Goal: Check status: Check status

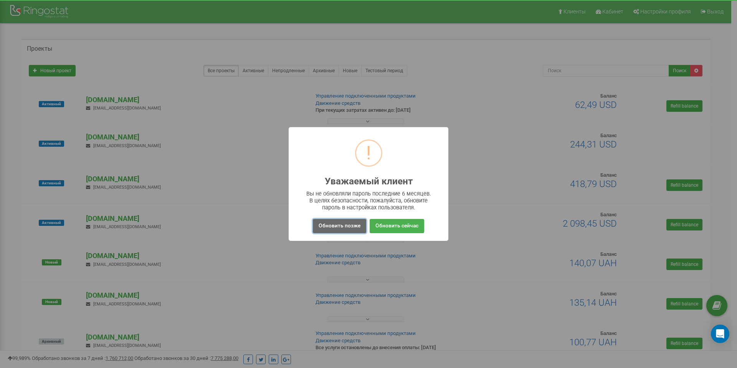
click at [334, 225] on button "Обновить позже" at bounding box center [339, 226] width 53 height 14
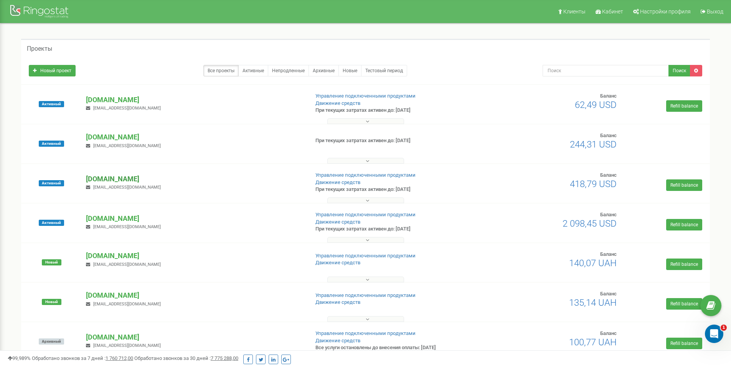
click at [122, 179] on p "[DOMAIN_NAME]" at bounding box center [194, 179] width 217 height 10
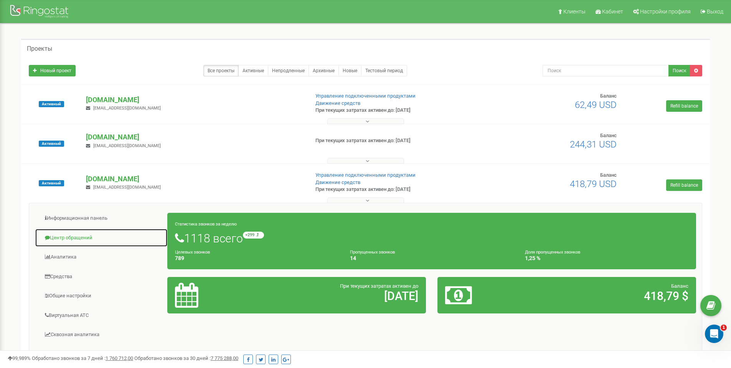
click at [80, 239] on link "Центр обращений" at bounding box center [101, 237] width 133 height 19
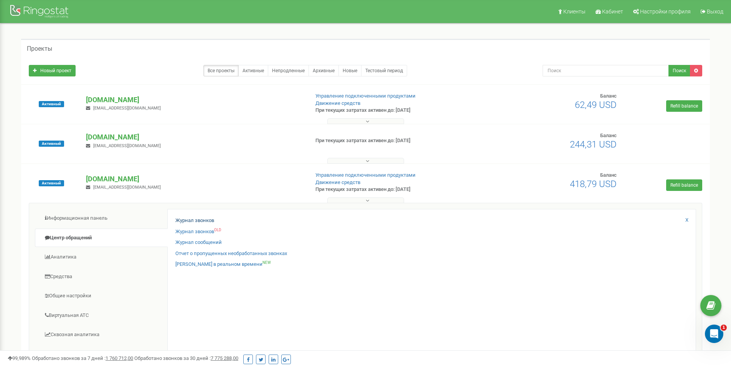
click at [204, 216] on div "Журнал звонков Журнал звонков OLD Журнал сообщений Отчет о пропущенных необрабо…" at bounding box center [431, 329] width 529 height 241
click at [203, 218] on link "Журнал звонков" at bounding box center [194, 220] width 39 height 7
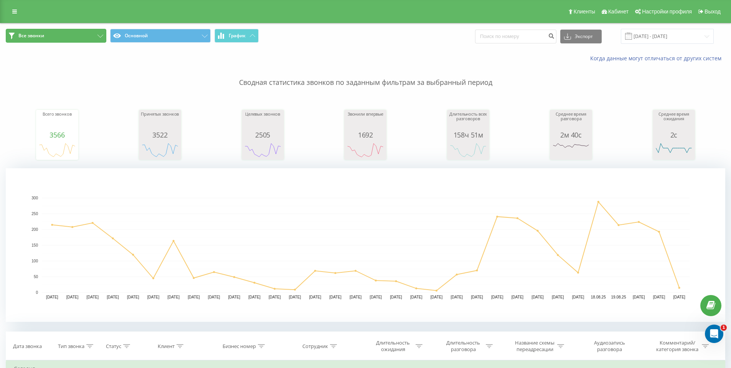
click at [95, 35] on button "Все звонки" at bounding box center [56, 36] width 101 height 14
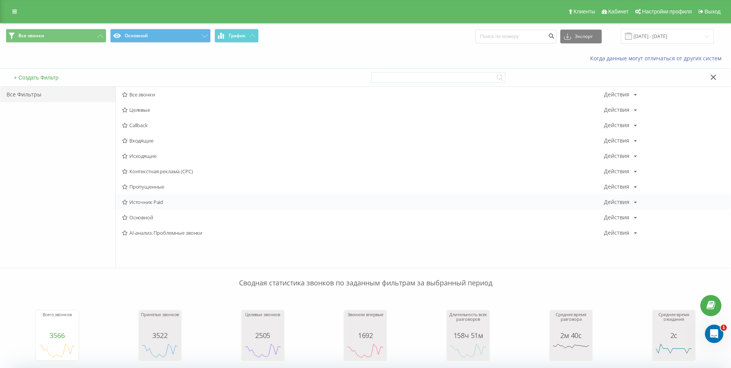
click at [158, 200] on span "Источник Paid" at bounding box center [363, 201] width 482 height 5
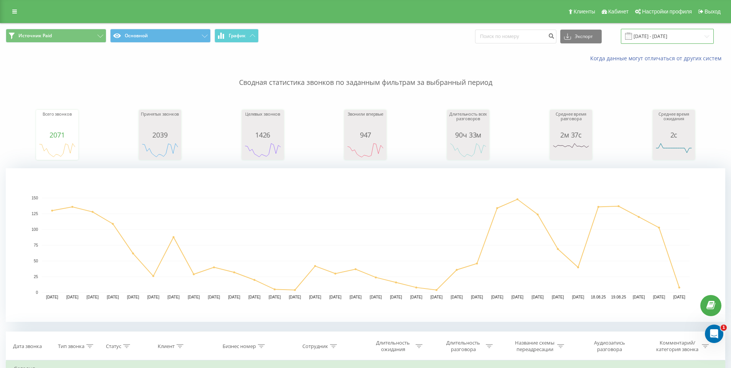
click at [690, 42] on input "[DATE] - [DATE]" at bounding box center [667, 36] width 93 height 15
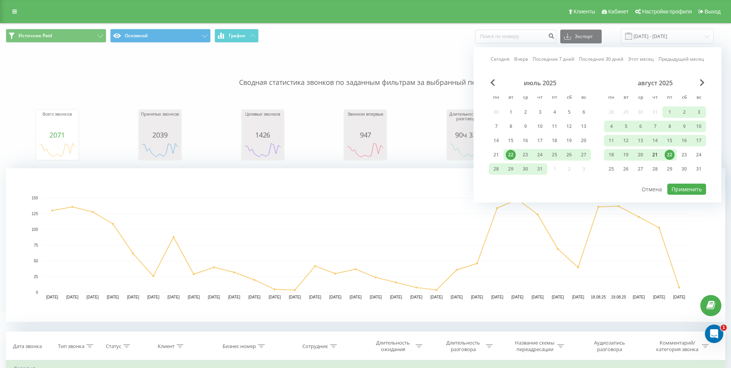
click at [658, 156] on div "21" at bounding box center [655, 155] width 10 height 10
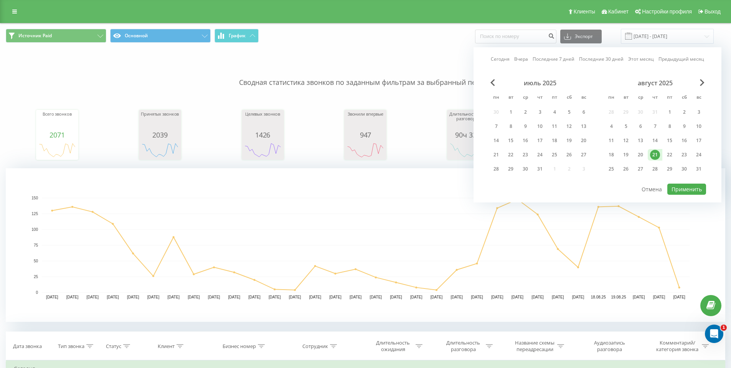
click at [658, 156] on div "21" at bounding box center [655, 155] width 10 height 10
click at [690, 190] on button "Применить" at bounding box center [686, 188] width 39 height 11
type input "[DATE] - [DATE]"
